Goal: Information Seeking & Learning: Check status

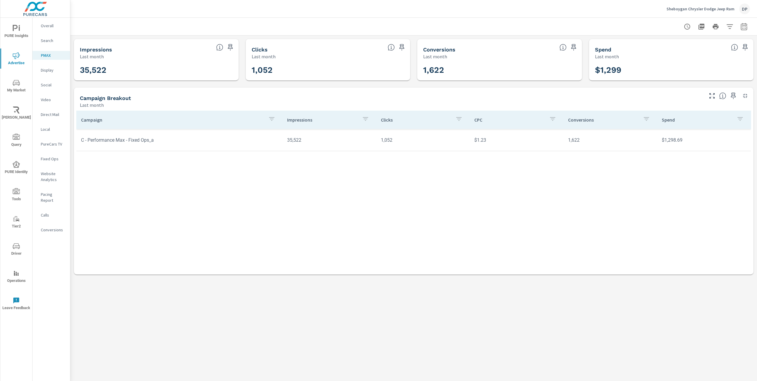
click at [19, 250] on span "Driver" at bounding box center [16, 249] width 28 height 14
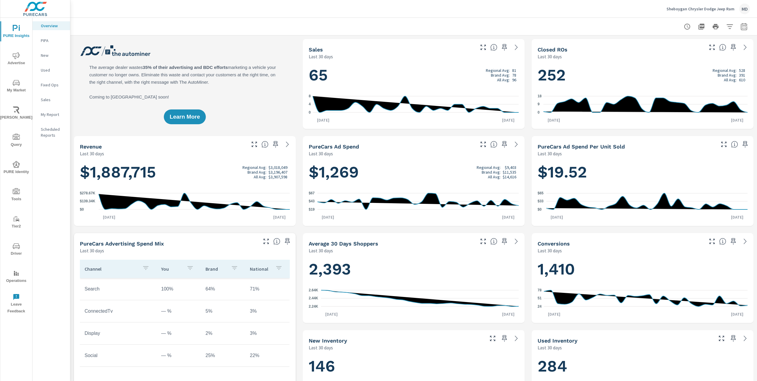
click at [15, 188] on icon "nav menu" at bounding box center [16, 191] width 7 height 6
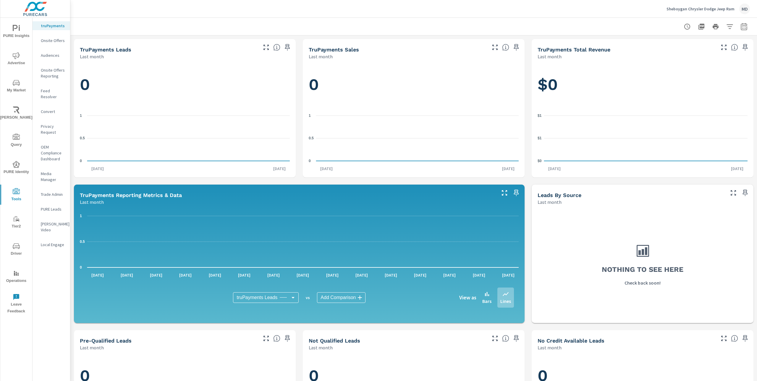
click at [49, 108] on p "Convert" at bounding box center [53, 111] width 25 height 6
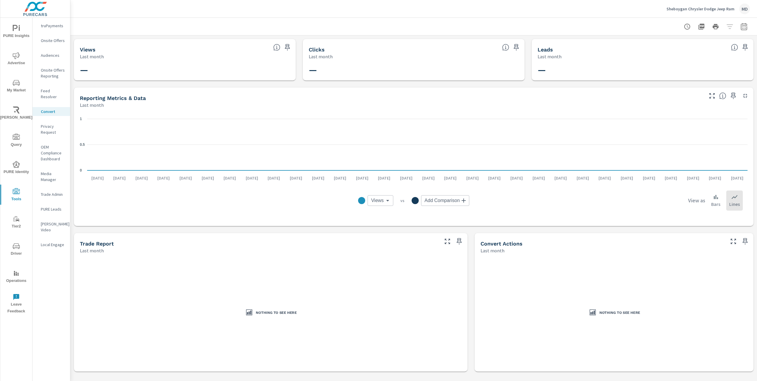
click at [17, 220] on icon "nav menu" at bounding box center [18, 219] width 4 height 3
